Goal: Transaction & Acquisition: Purchase product/service

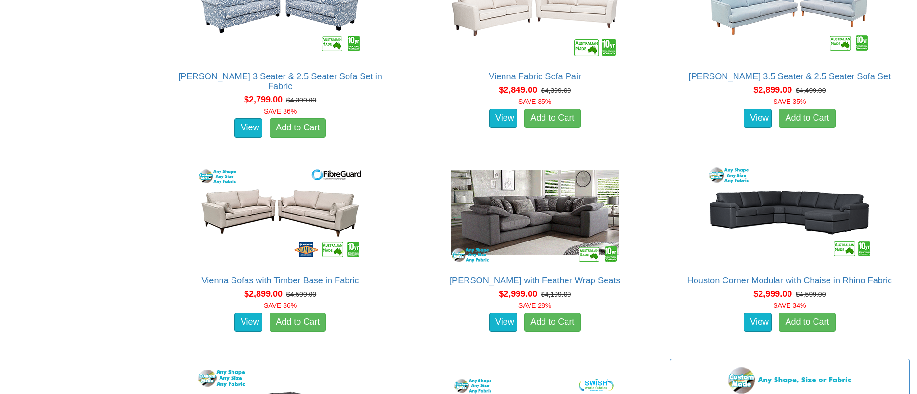
scroll to position [2147, 0]
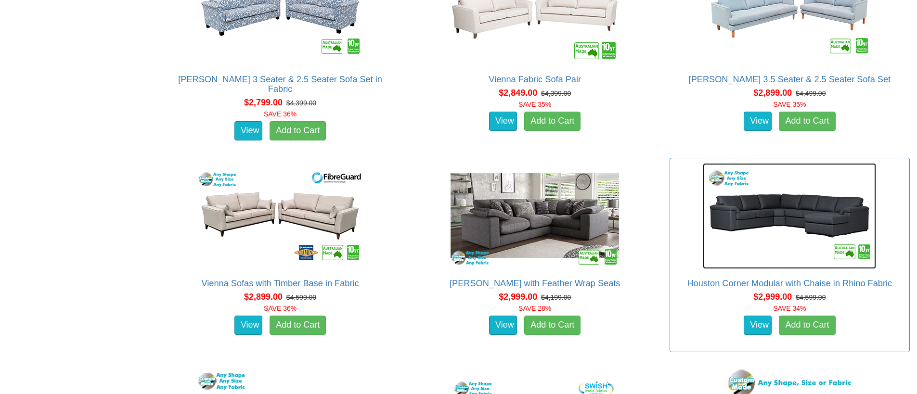
click at [742, 219] on img at bounding box center [789, 216] width 173 height 106
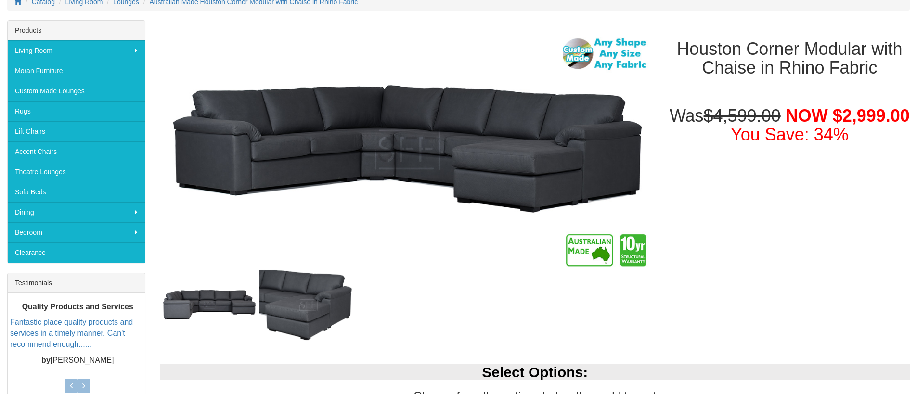
scroll to position [344, 0]
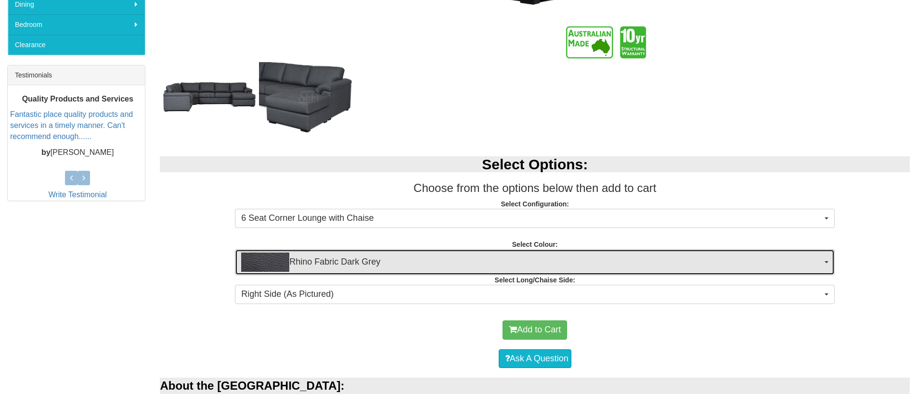
click at [272, 265] on img "button" at bounding box center [265, 262] width 48 height 19
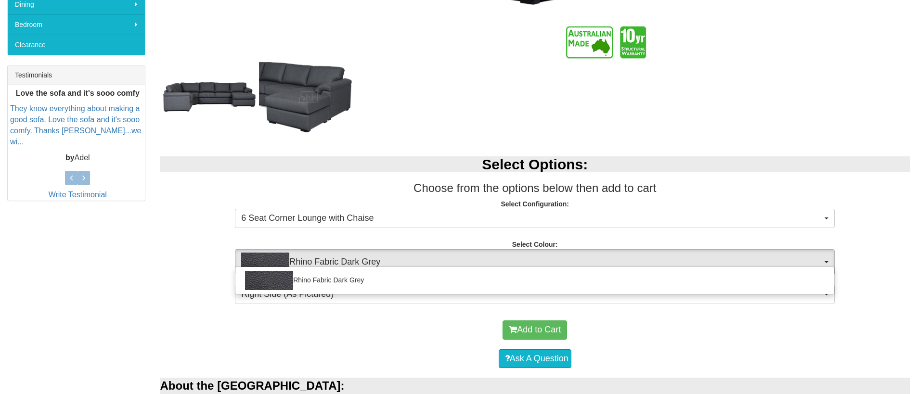
click at [190, 233] on div "Select Options: Choose from the options below then add to cart Select Configura…" at bounding box center [535, 229] width 764 height 164
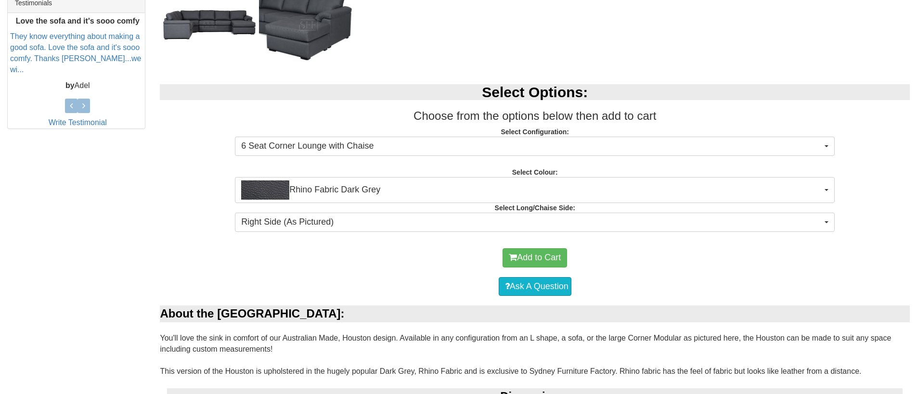
scroll to position [599, 0]
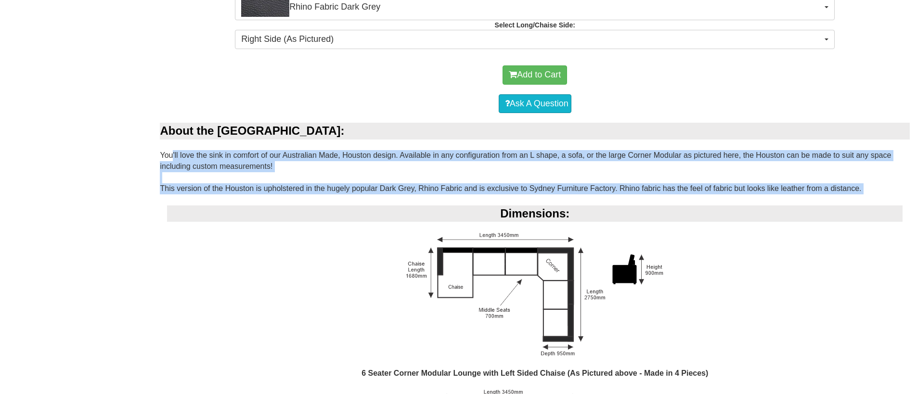
drag, startPoint x: 170, startPoint y: 160, endPoint x: 421, endPoint y: 195, distance: 252.7
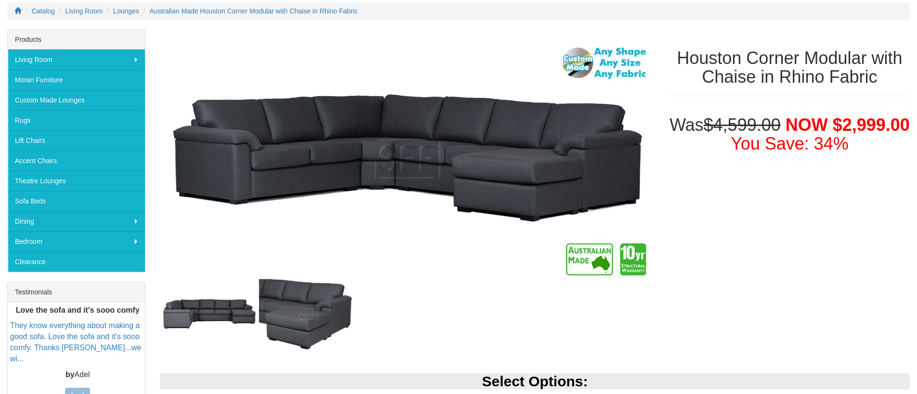
scroll to position [129, 0]
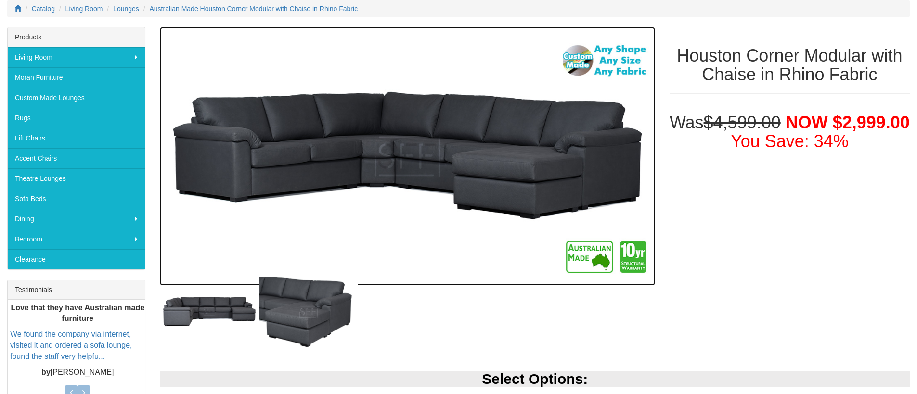
click at [598, 61] on img at bounding box center [407, 156] width 495 height 259
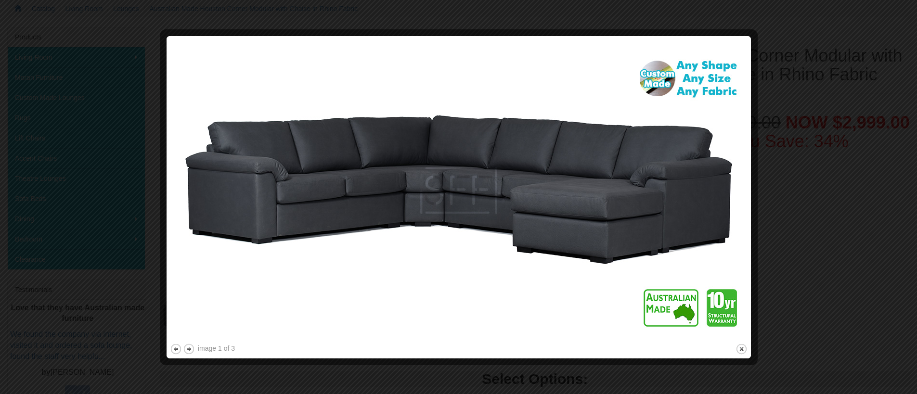
click at [792, 181] on div at bounding box center [458, 197] width 917 height 394
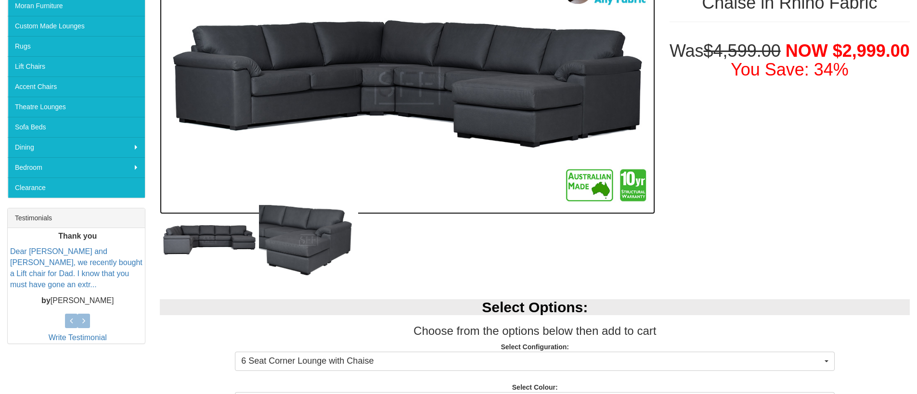
scroll to position [0, 0]
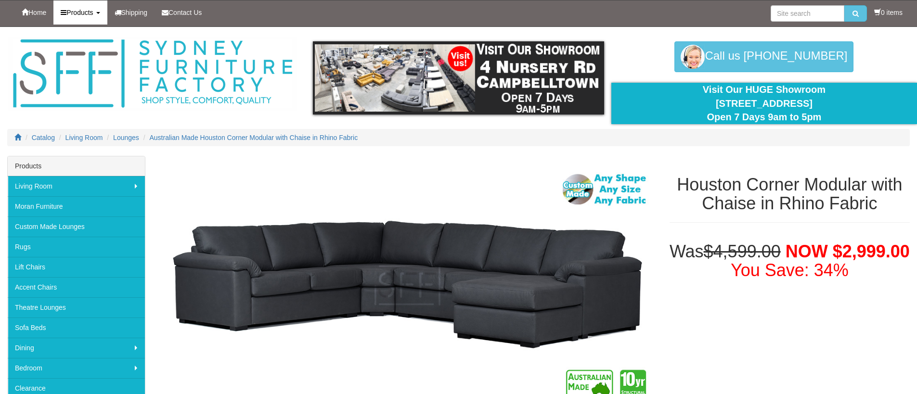
click at [92, 15] on span "Products" at bounding box center [79, 13] width 26 height 8
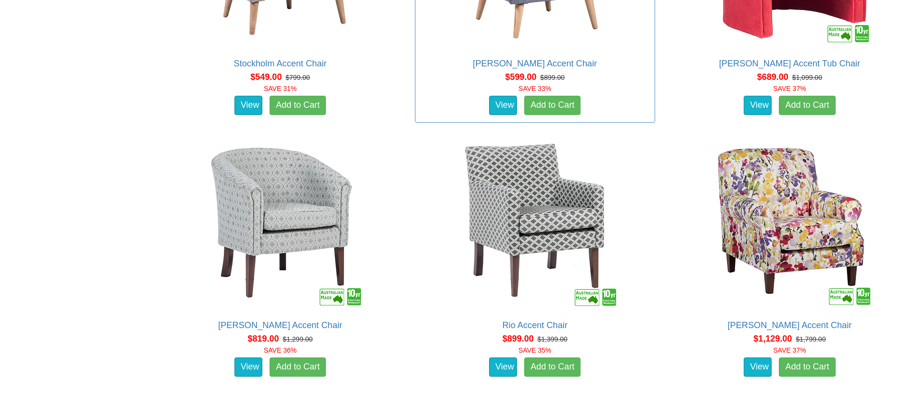
scroll to position [505, 0]
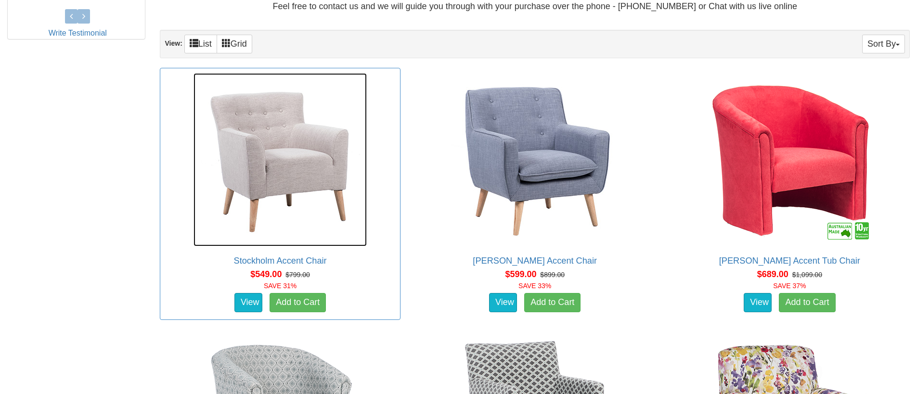
click at [298, 179] on img at bounding box center [279, 159] width 173 height 173
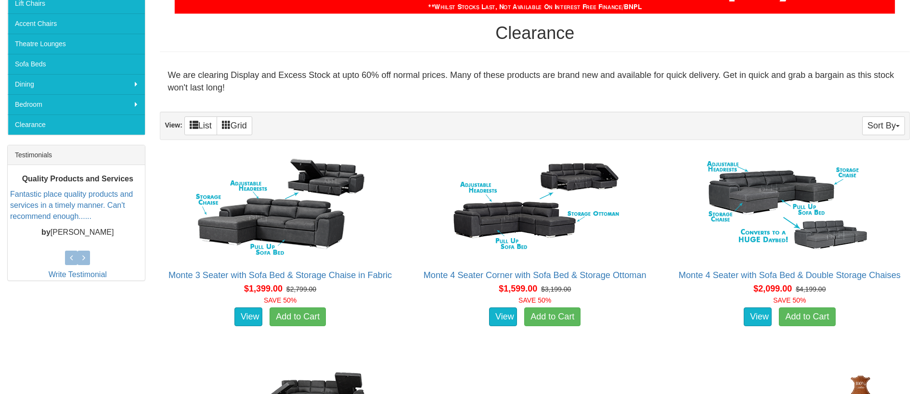
scroll to position [167, 0]
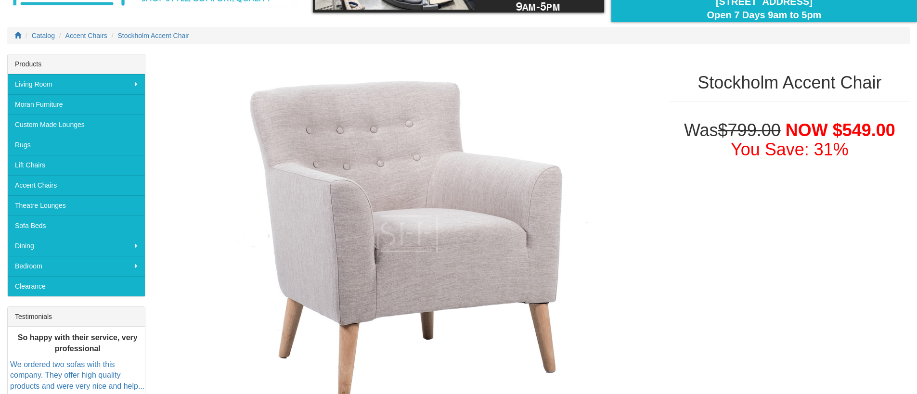
scroll to position [308, 0]
